Goal: Task Accomplishment & Management: Manage account settings

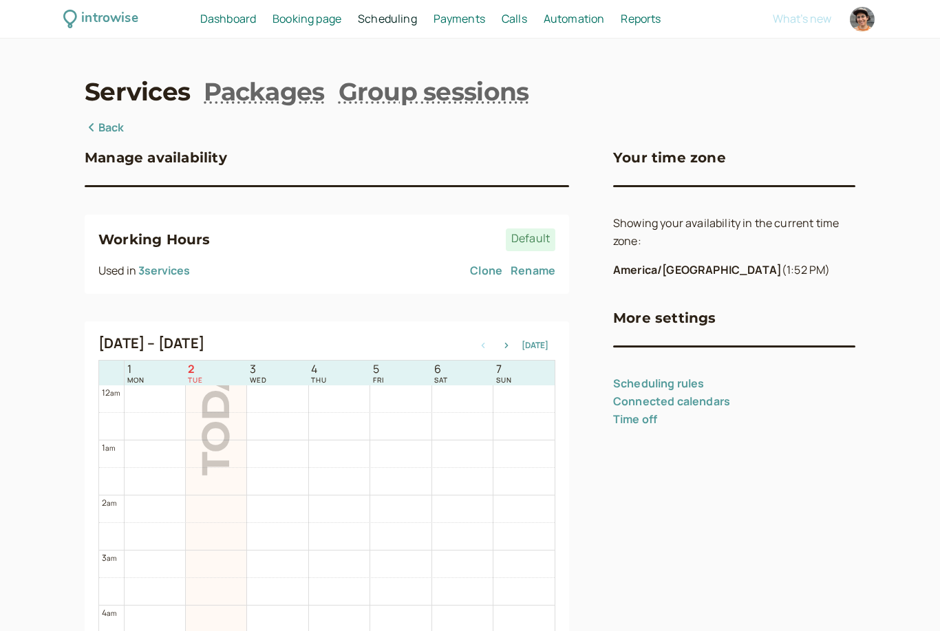
scroll to position [441, 0]
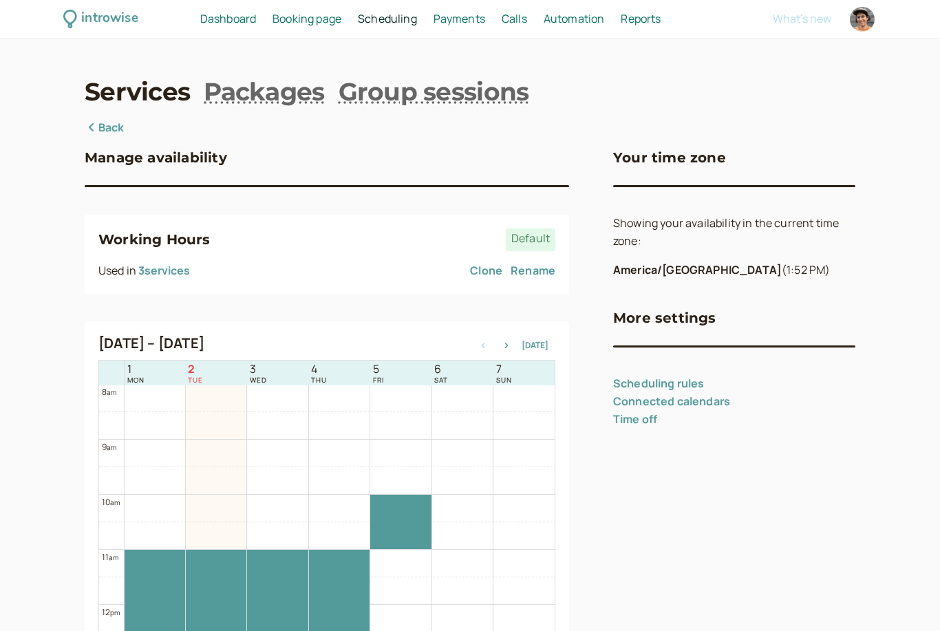
click at [234, 15] on span "Dashboard" at bounding box center [228, 18] width 56 height 15
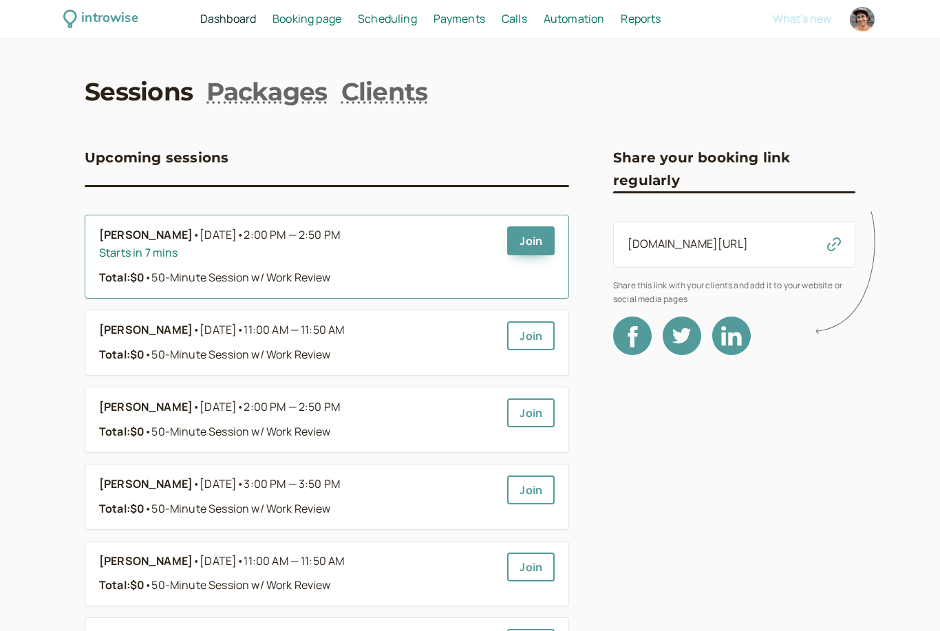
click at [444, 259] on div "Starts in 7 mins" at bounding box center [297, 253] width 397 height 18
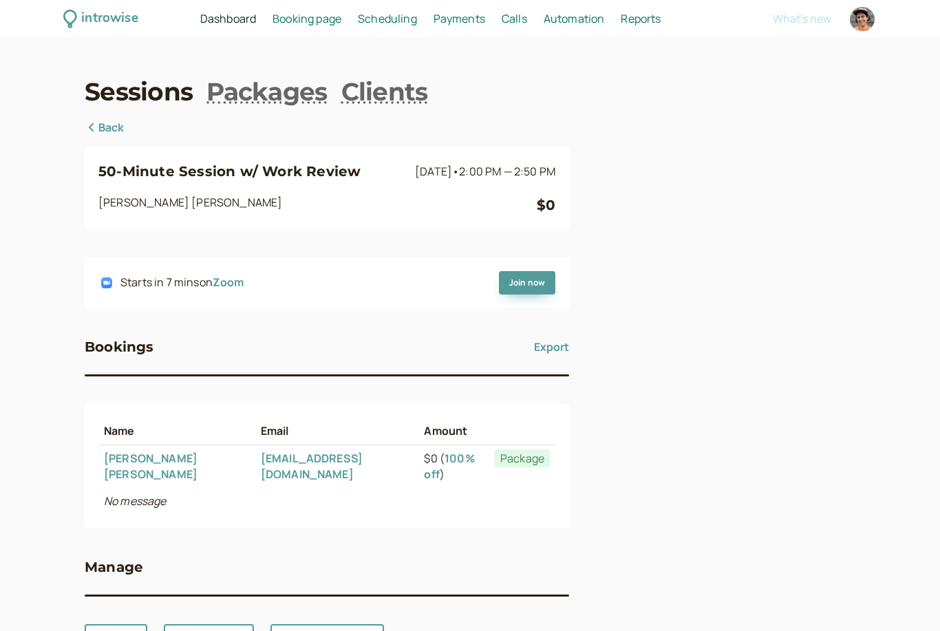
scroll to position [44, 0]
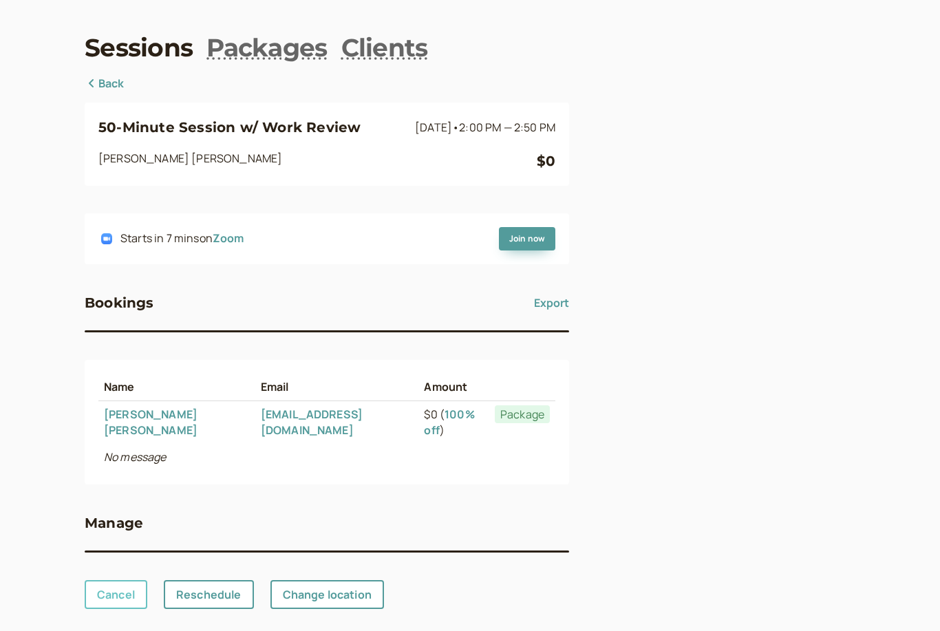
click at [125, 581] on link "Cancel" at bounding box center [116, 594] width 63 height 29
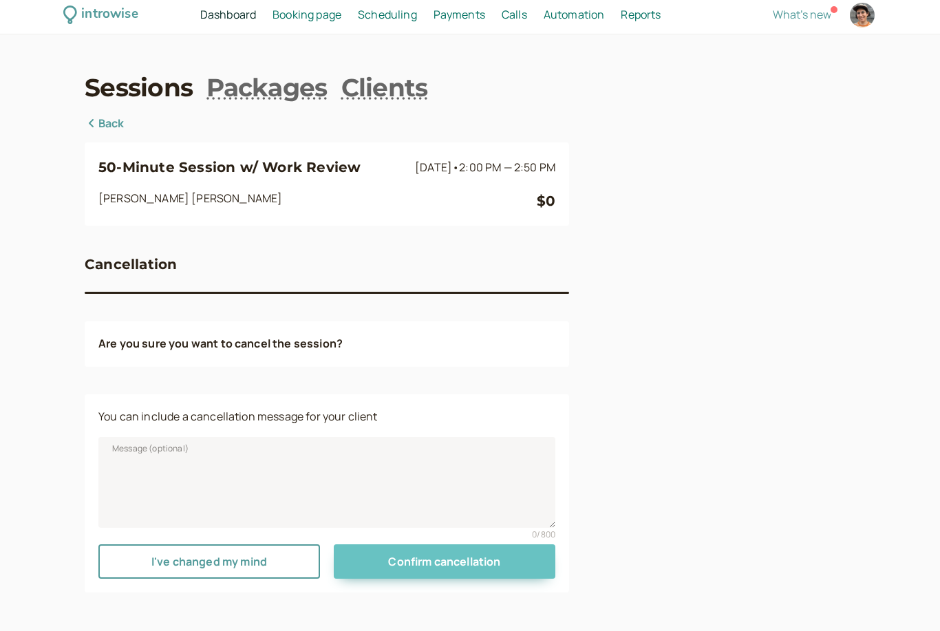
click at [449, 544] on button "Confirm cancellation" at bounding box center [445, 561] width 222 height 34
